Goal: Task Accomplishment & Management: Complete application form

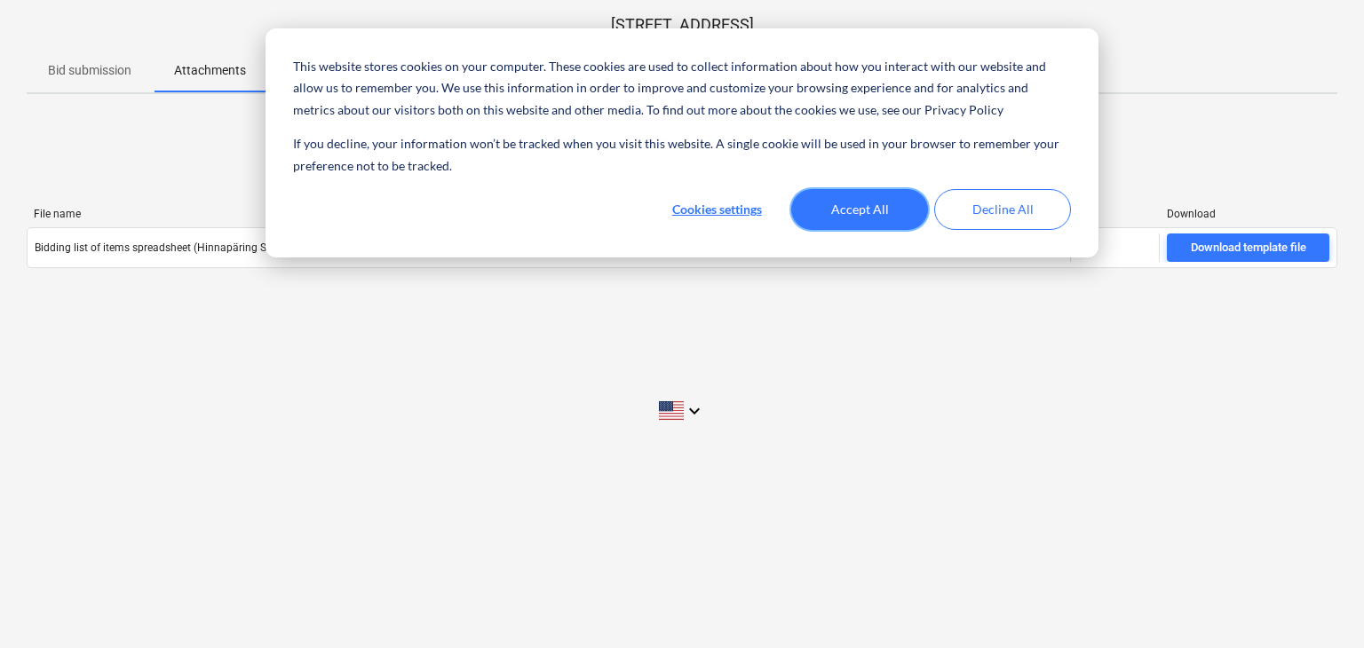
click at [858, 211] on button "Accept All" at bounding box center [859, 209] width 137 height 41
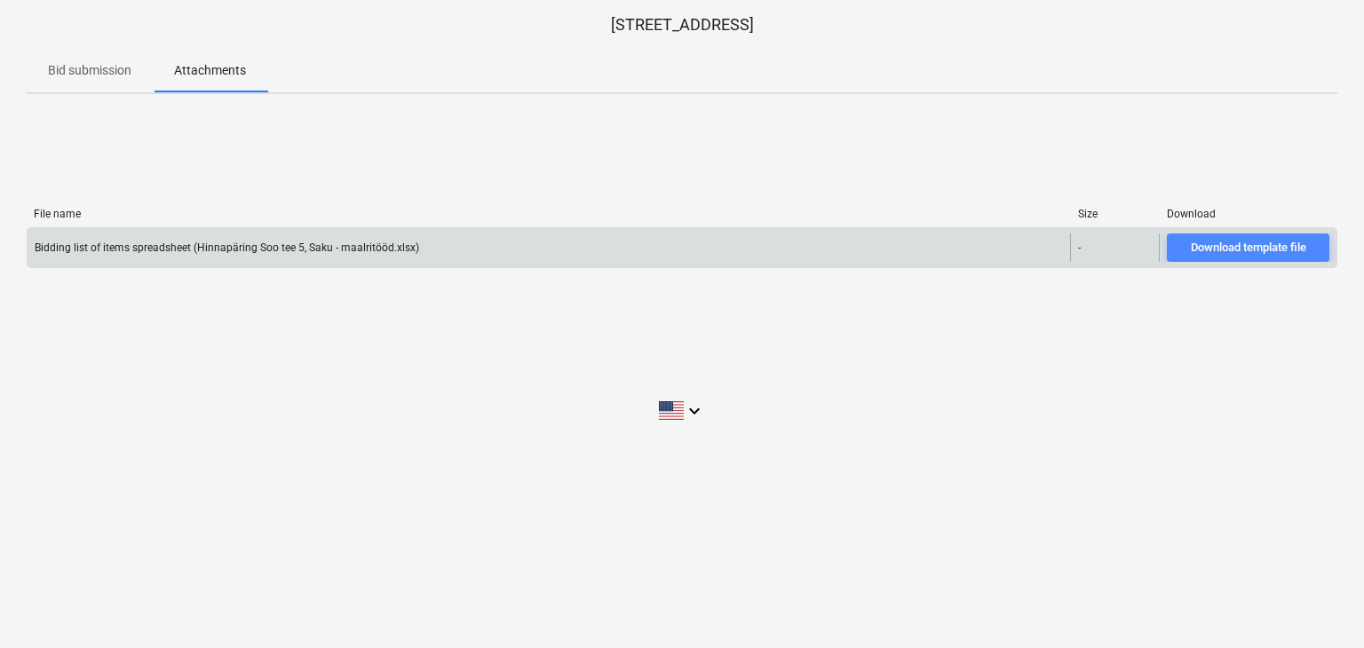
click at [1222, 242] on div "Download template file" at bounding box center [1248, 248] width 115 height 20
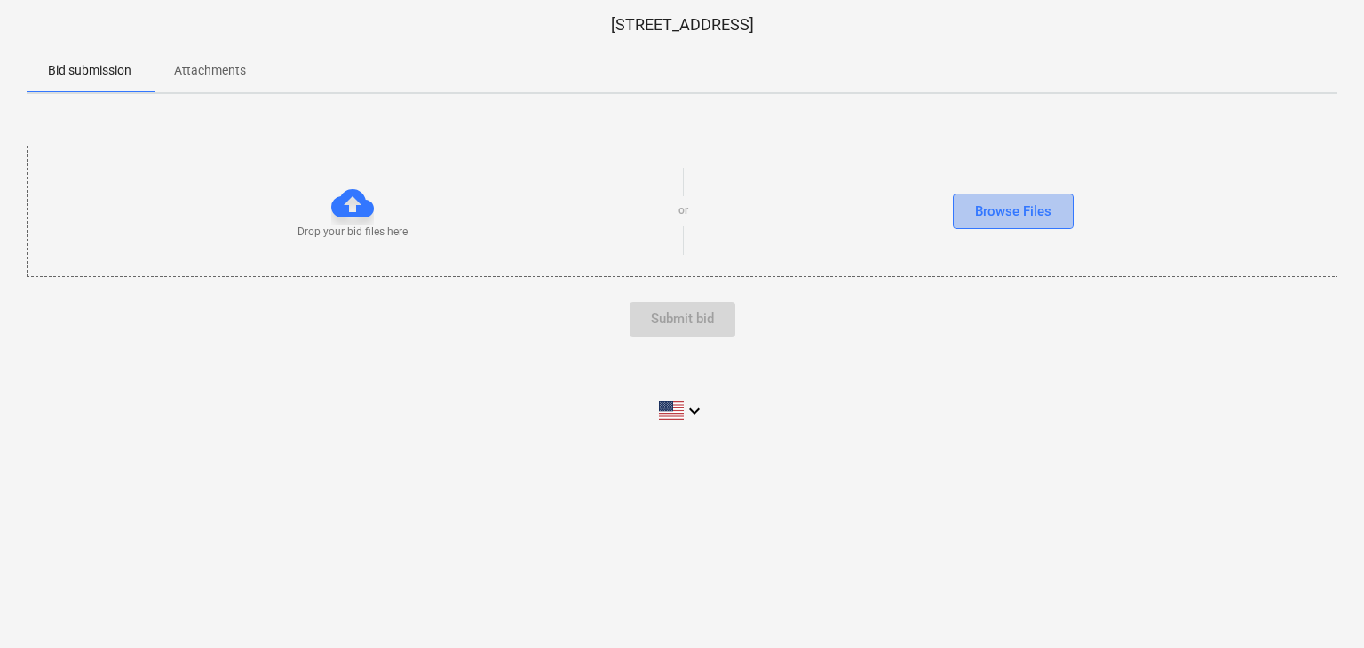
click at [1007, 213] on div "Browse Files" at bounding box center [1013, 211] width 76 height 23
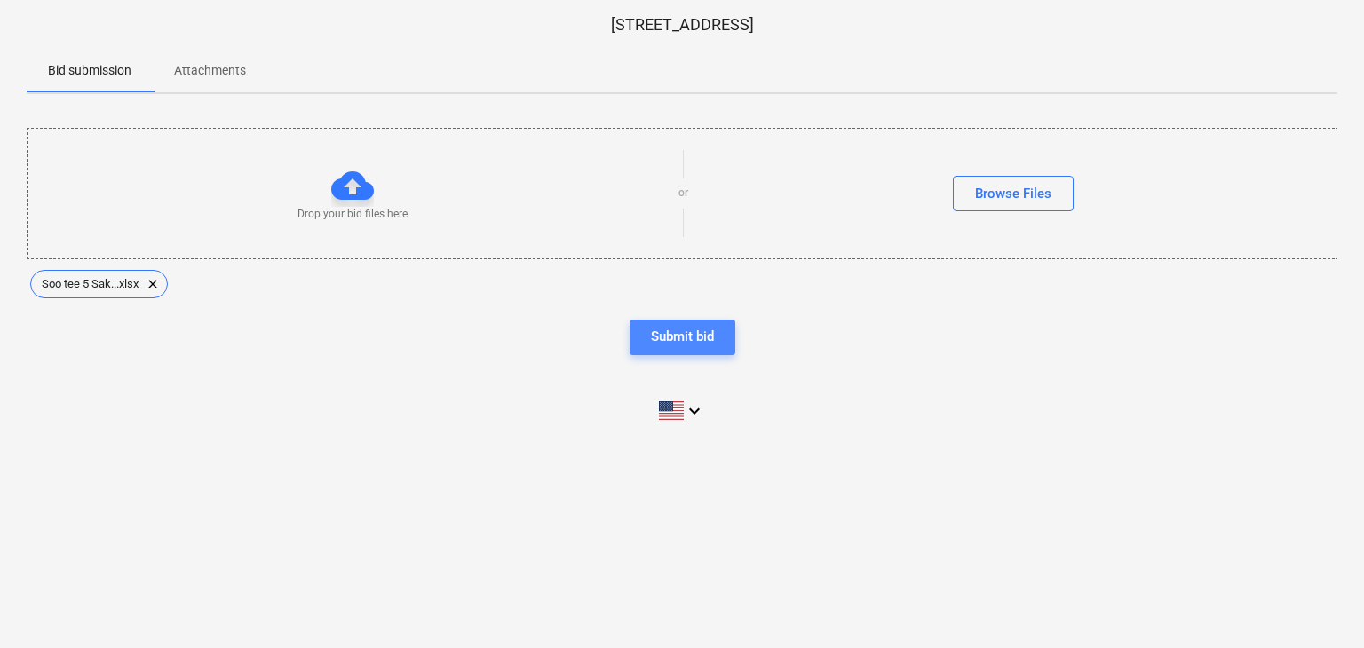
click at [640, 331] on button "Submit bid" at bounding box center [682, 338] width 106 height 36
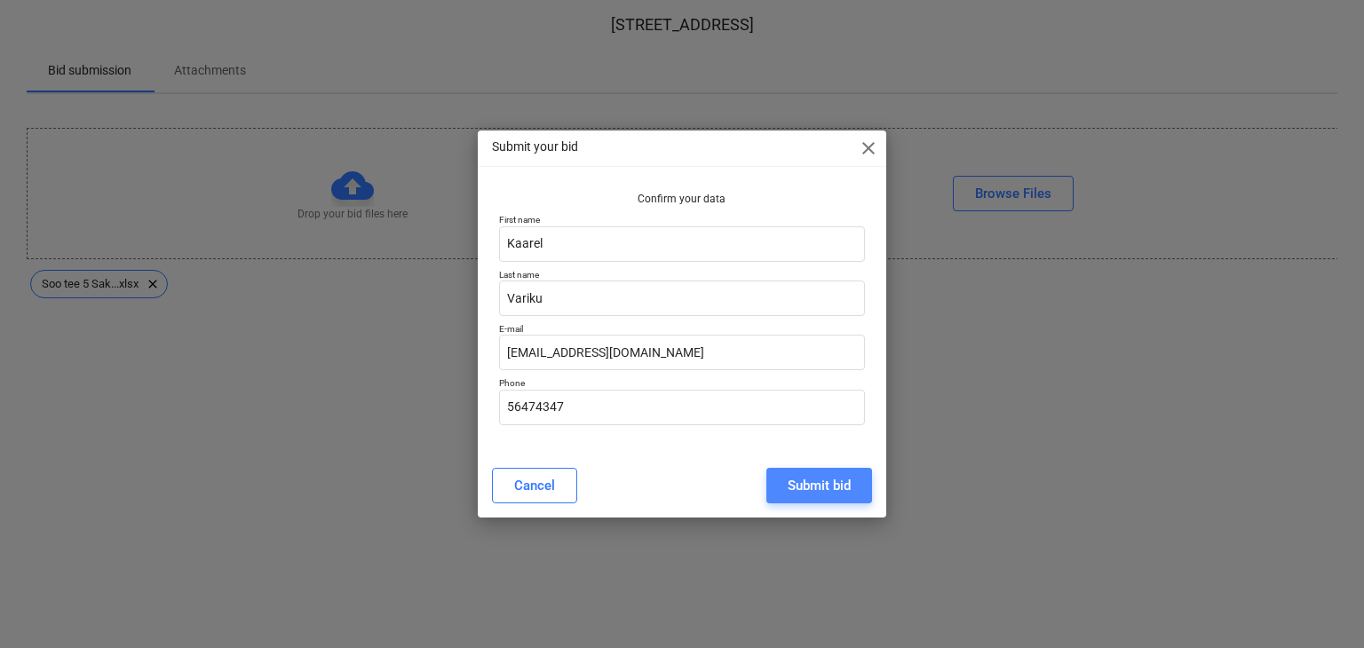
click at [795, 480] on div "Submit bid" at bounding box center [818, 485] width 63 height 23
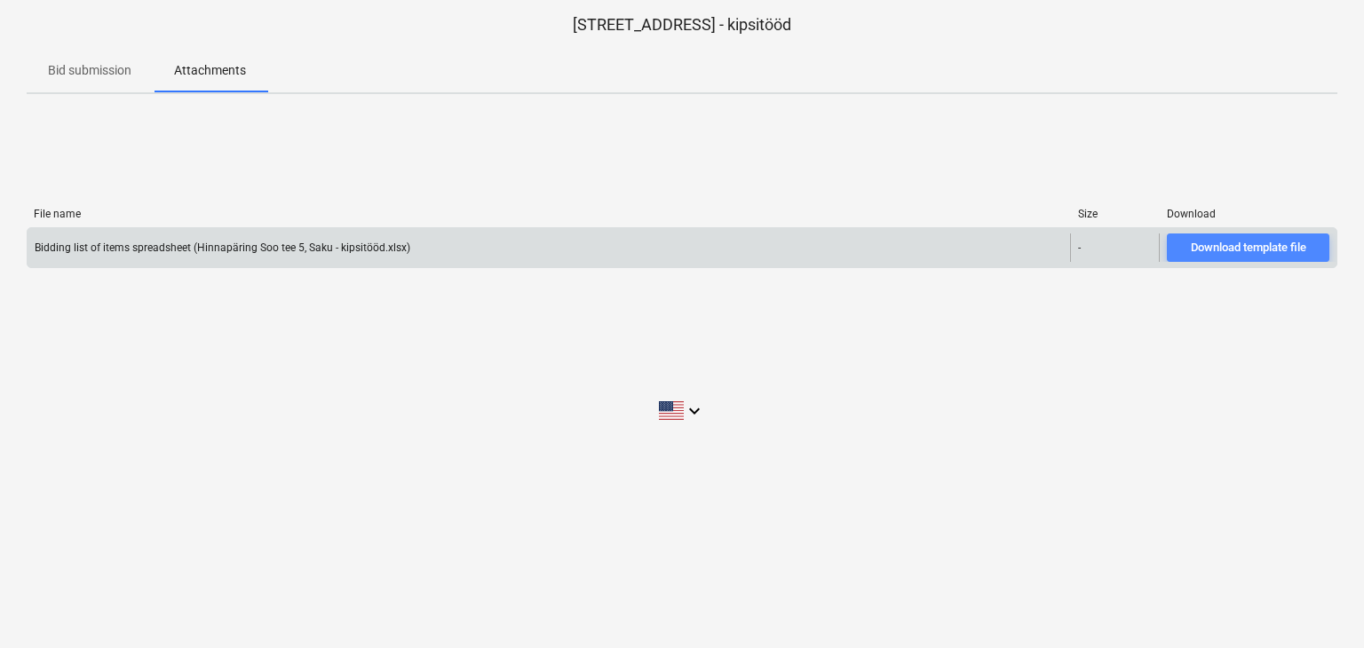
click at [1235, 242] on div "Download template file" at bounding box center [1248, 248] width 115 height 20
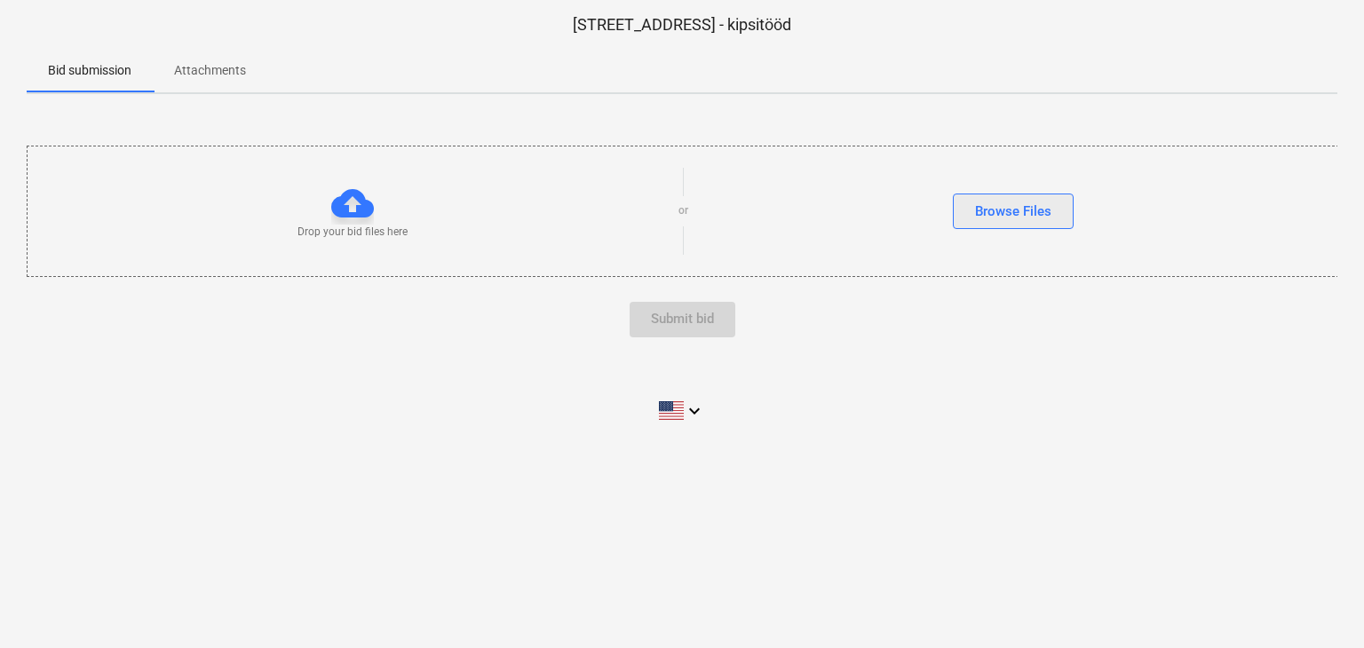
click at [995, 220] on div "Browse Files" at bounding box center [1013, 211] width 76 height 23
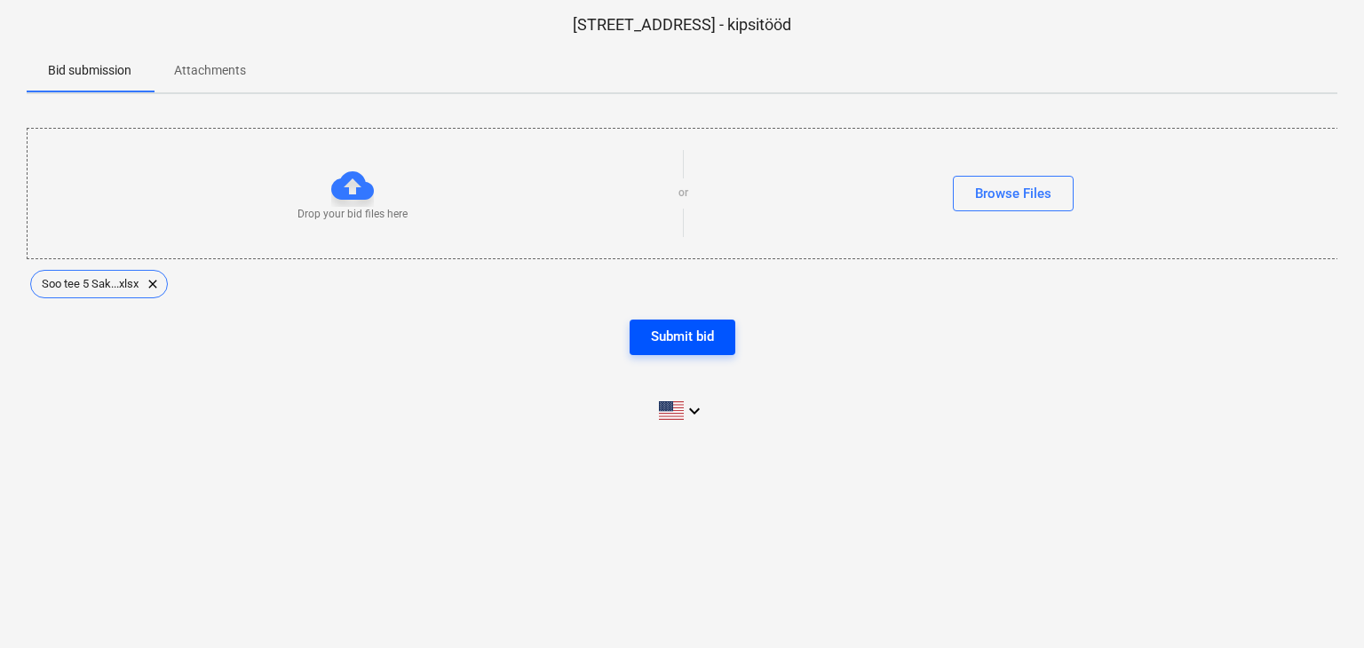
click at [707, 336] on div "Submit bid" at bounding box center [682, 336] width 63 height 23
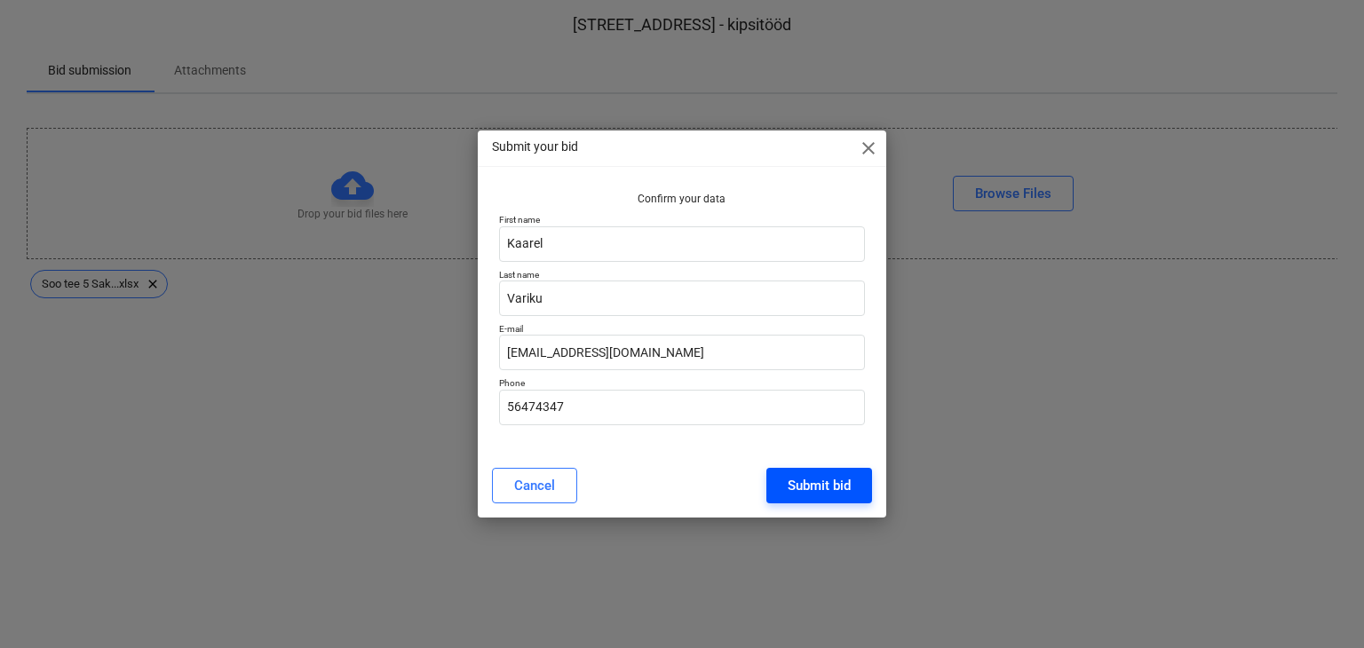
click at [806, 482] on div "Submit bid" at bounding box center [818, 485] width 63 height 23
